Goal: Check status

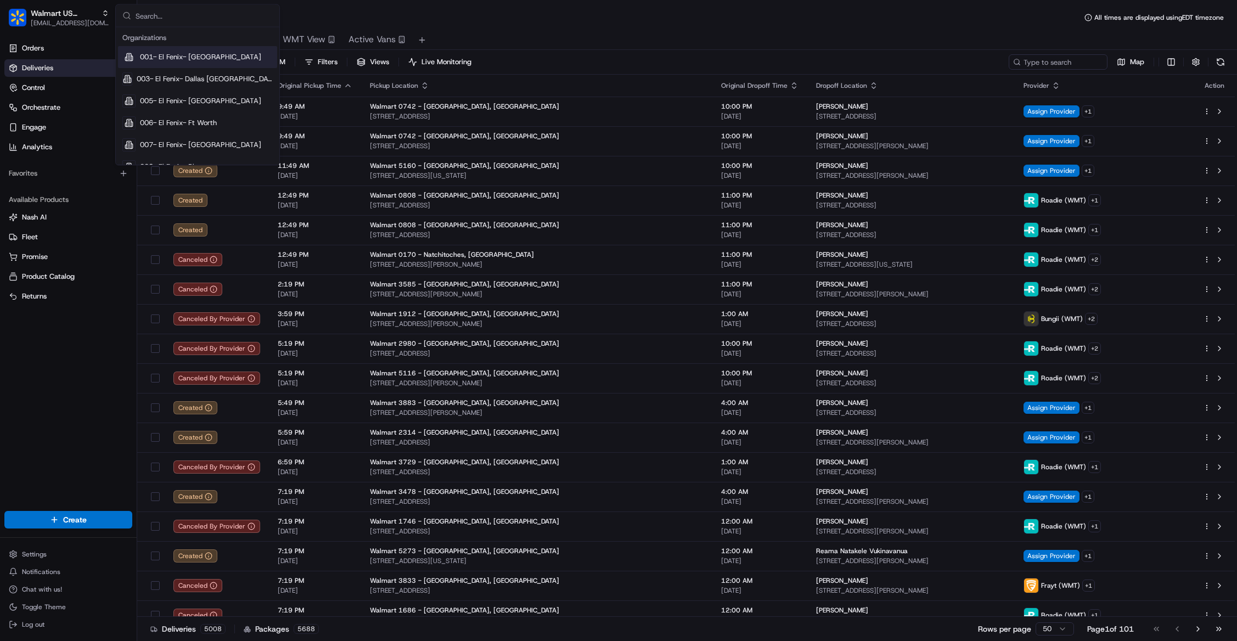
click at [157, 16] on input "text" at bounding box center [204, 16] width 137 height 22
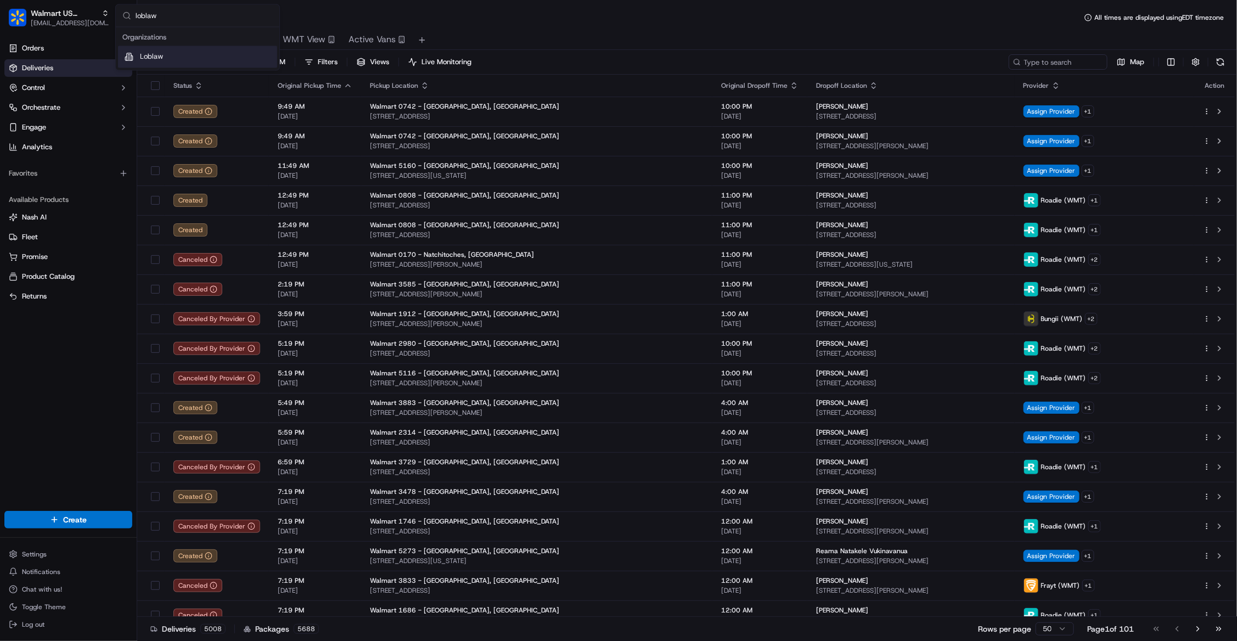
type input "loblaw"
click at [173, 59] on div "Loblaw" at bounding box center [197, 57] width 159 height 22
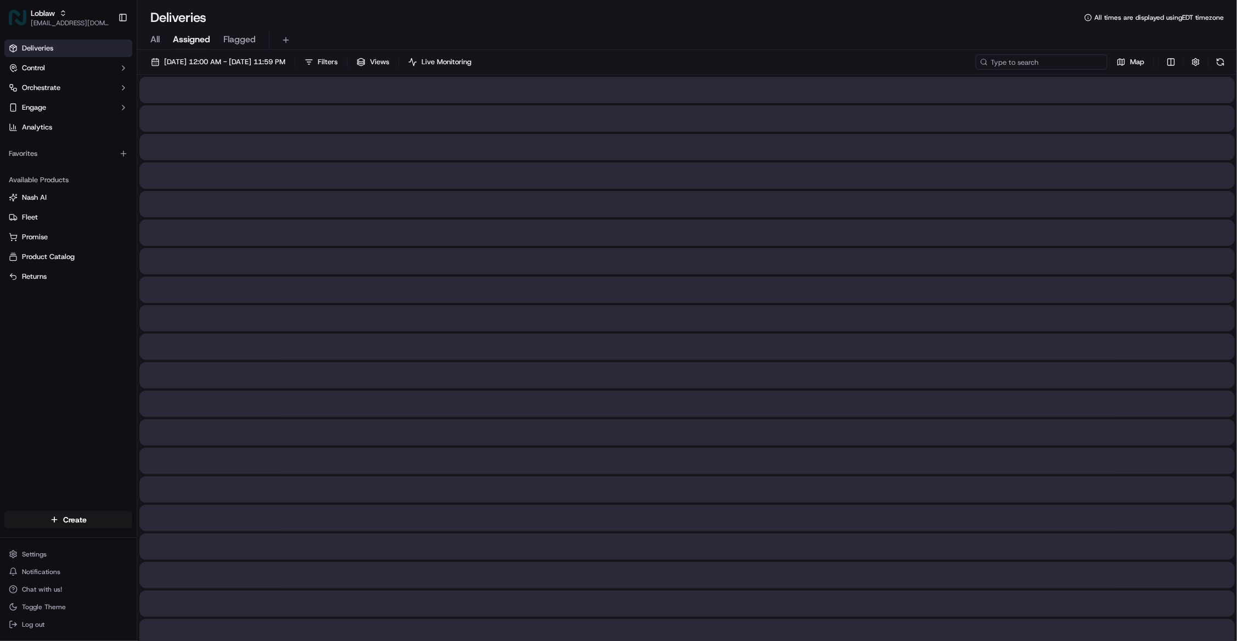
click at [1063, 66] on input at bounding box center [1042, 61] width 132 height 15
paste input "531900013804798"
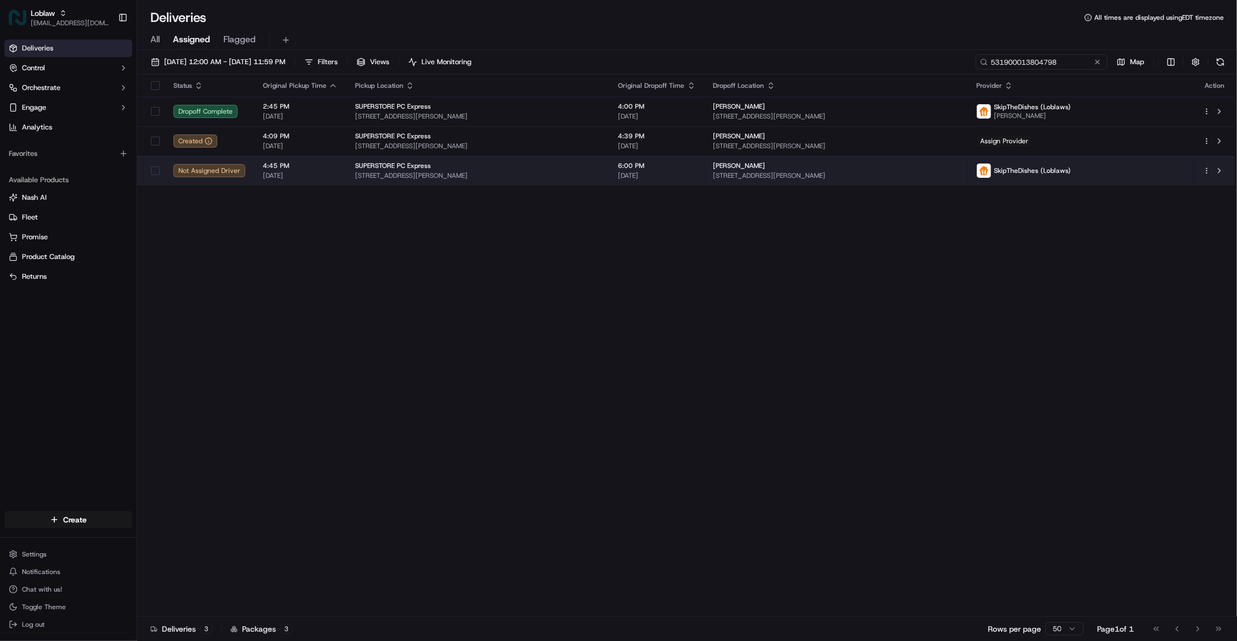
type input "531900013804798"
click at [696, 165] on span "6:00 PM" at bounding box center [656, 165] width 77 height 9
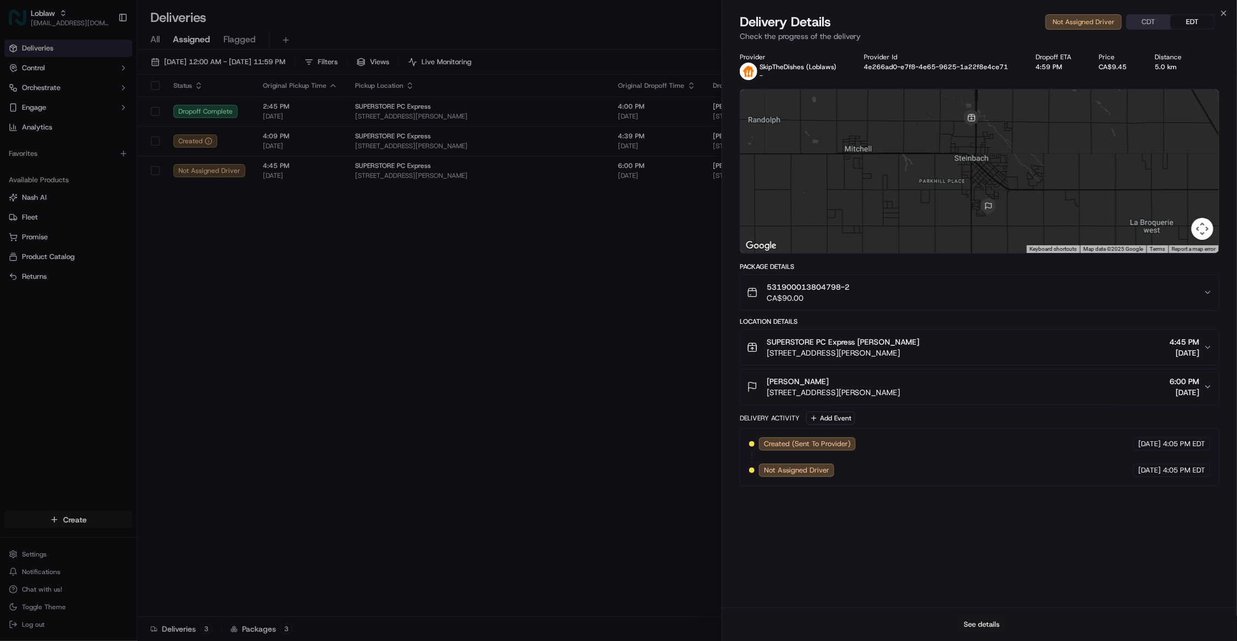
click at [988, 623] on button "See details" at bounding box center [982, 624] width 46 height 15
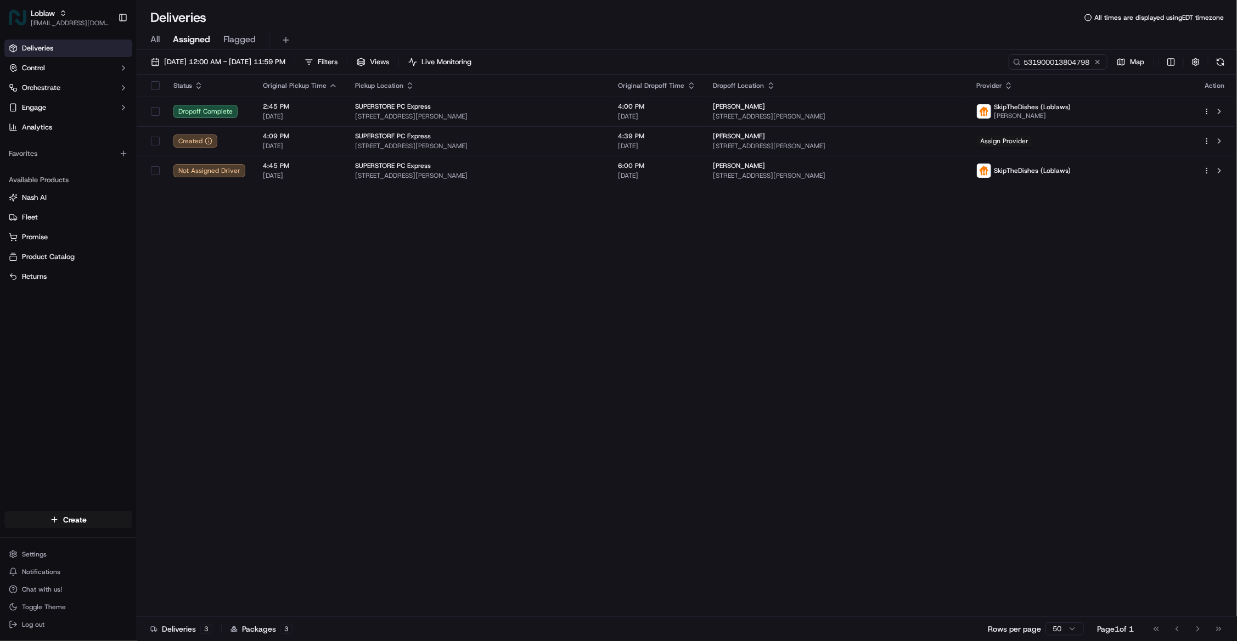
click at [723, 604] on div "Status Original Pickup Time Pickup Location Original Dropoff Time Dropoff Locat…" at bounding box center [685, 346] width 1097 height 542
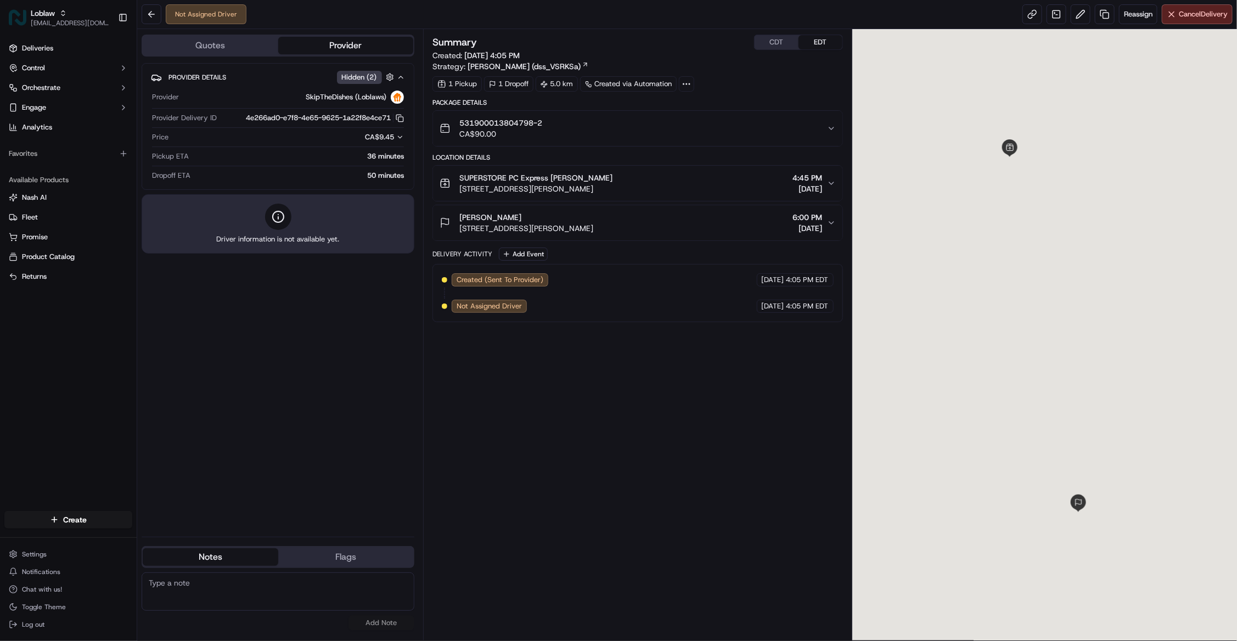
click at [769, 43] on button "CDT" at bounding box center [776, 42] width 44 height 14
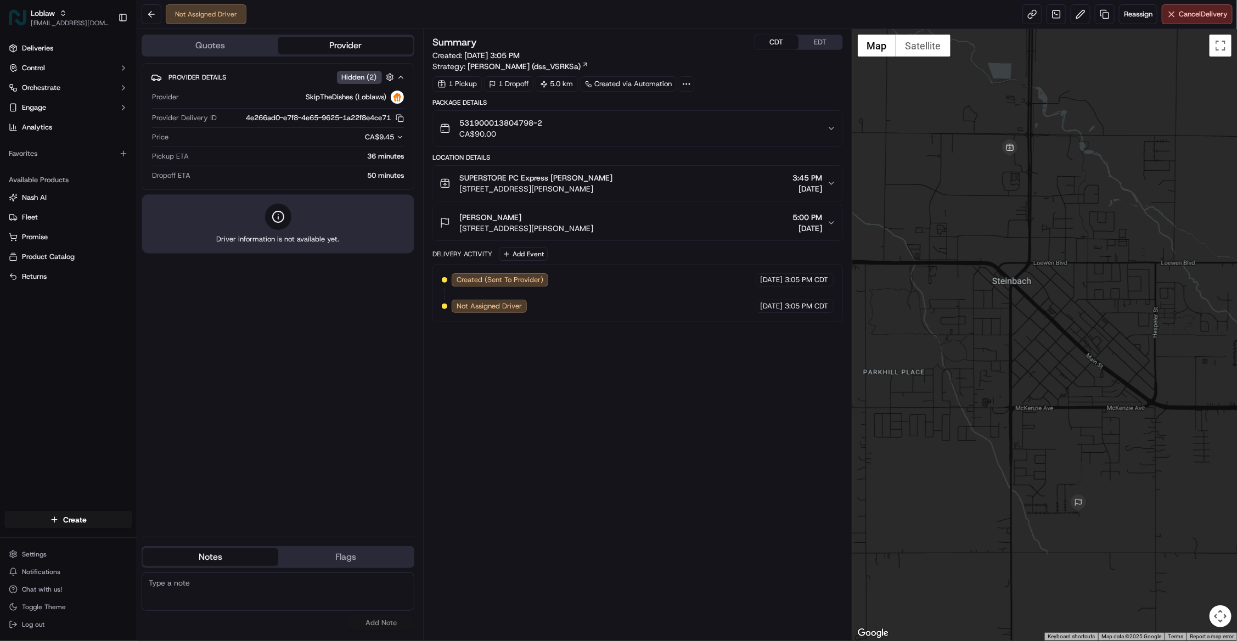
drag, startPoint x: 527, startPoint y: 216, endPoint x: 456, endPoint y: 215, distance: 70.8
click at [456, 215] on div "[PERSON_NAME] [STREET_ADDRESS][PERSON_NAME]" at bounding box center [516, 223] width 154 height 22
copy span "[PERSON_NAME]"
click at [670, 612] on div "Summary CDT EDT Created: [DATE] 3:05 PM Strategy: [PERSON_NAME] (dss_VSRKSa) 1 …" at bounding box center [637, 335] width 410 height 600
click at [729, 608] on div "Summary CDT EDT Created: [DATE] 3:05 PM Strategy: [PERSON_NAME] (dss_VSRKSa) 1 …" at bounding box center [637, 335] width 410 height 600
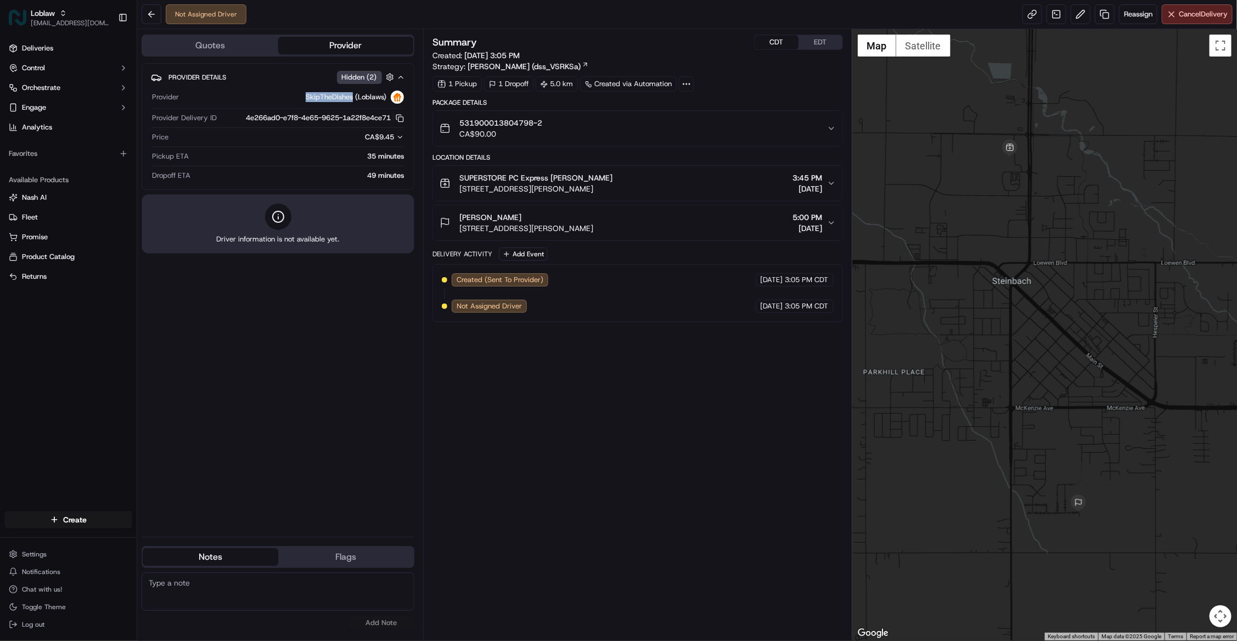
drag, startPoint x: 300, startPoint y: 103, endPoint x: 353, endPoint y: 102, distance: 53.2
click at [353, 102] on div "SkipTheDishes (Loblaws)" at bounding box center [293, 97] width 221 height 13
copy span "SkipTheDishes"
drag, startPoint x: 638, startPoint y: 613, endPoint x: 596, endPoint y: 578, distance: 54.2
click at [638, 613] on div "Summary CDT EDT Created: [DATE] 3:05 PM Strategy: [PERSON_NAME] (dss_VSRKSa) 1 …" at bounding box center [637, 335] width 410 height 600
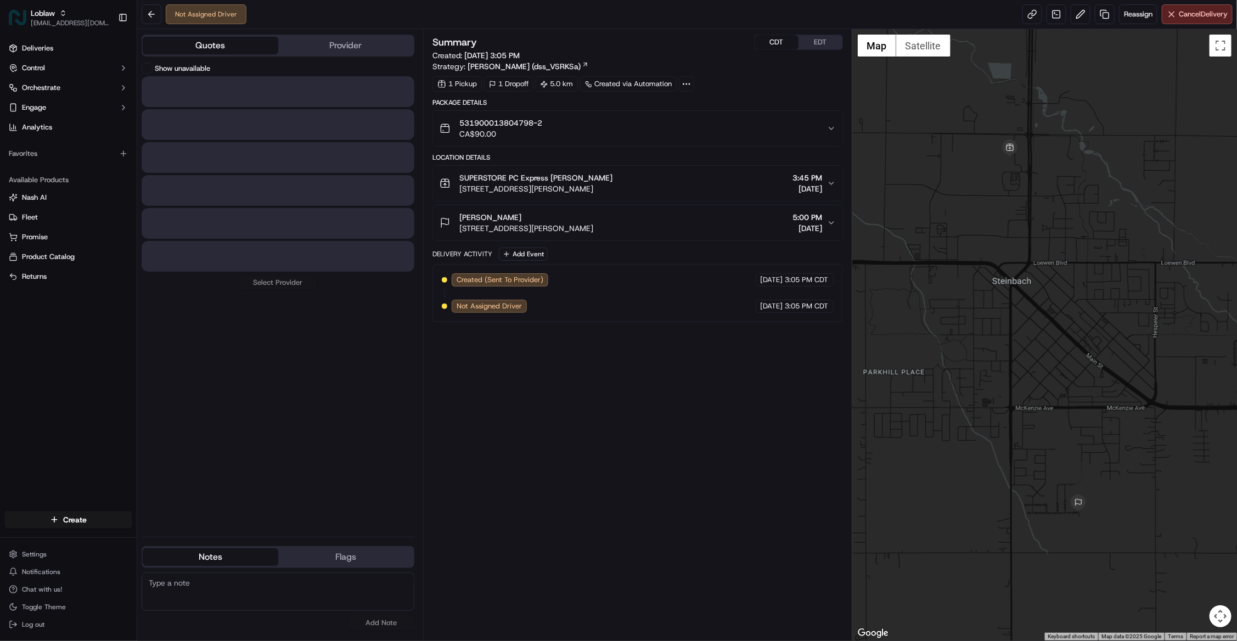
click at [227, 46] on button "Quotes" at bounding box center [211, 46] width 136 height 18
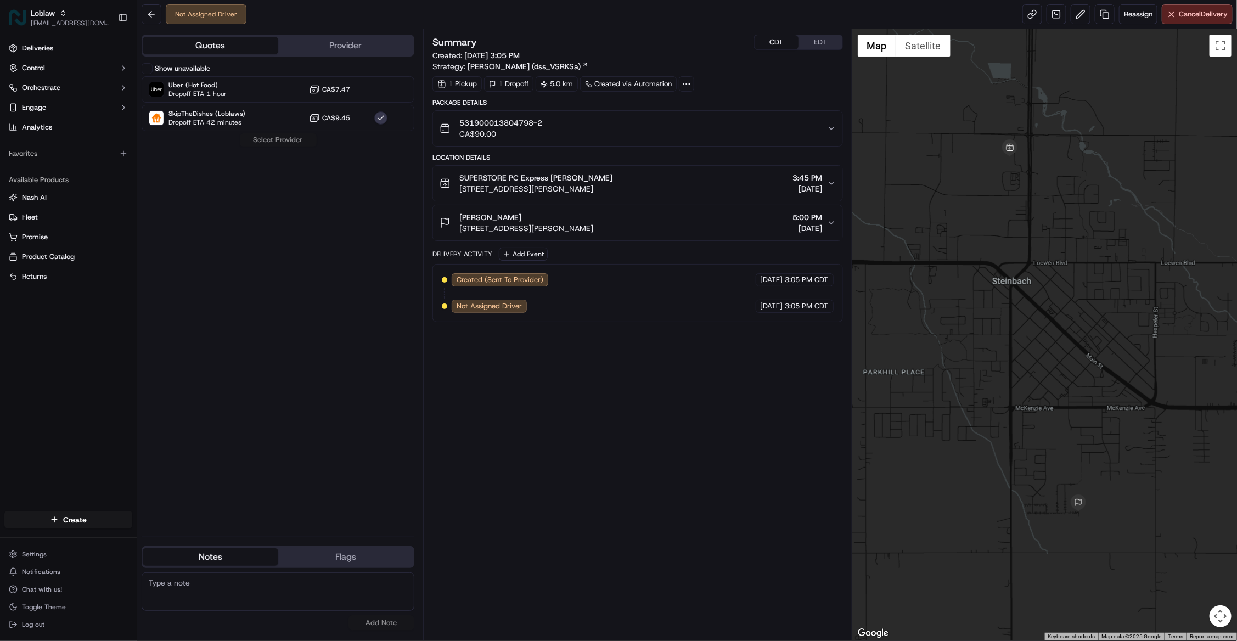
click at [149, 68] on button "Show unavailable" at bounding box center [147, 68] width 11 height 11
drag, startPoint x: 810, startPoint y: 617, endPoint x: 811, endPoint y: 605, distance: 12.7
click at [810, 617] on div "Summary CDT EDT Created: [DATE] 3:05 PM Strategy: [PERSON_NAME] (dss_VSRKSa) 1 …" at bounding box center [637, 335] width 410 height 600
